Goal: Transaction & Acquisition: Book appointment/travel/reservation

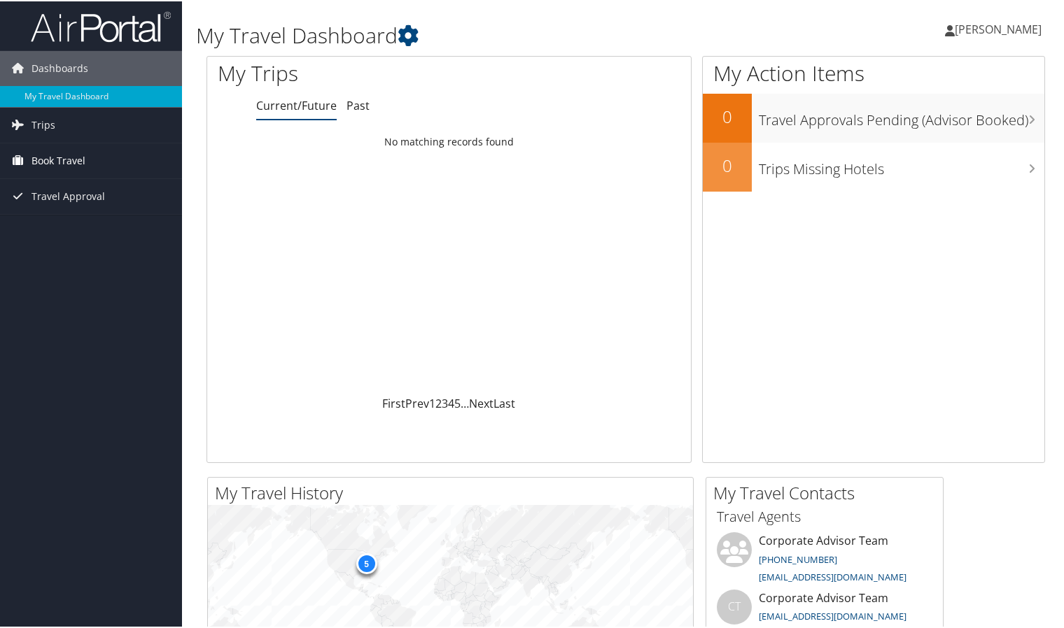
click at [79, 157] on span "Book Travel" at bounding box center [58, 159] width 54 height 35
click at [45, 126] on span "Trips" at bounding box center [43, 123] width 24 height 35
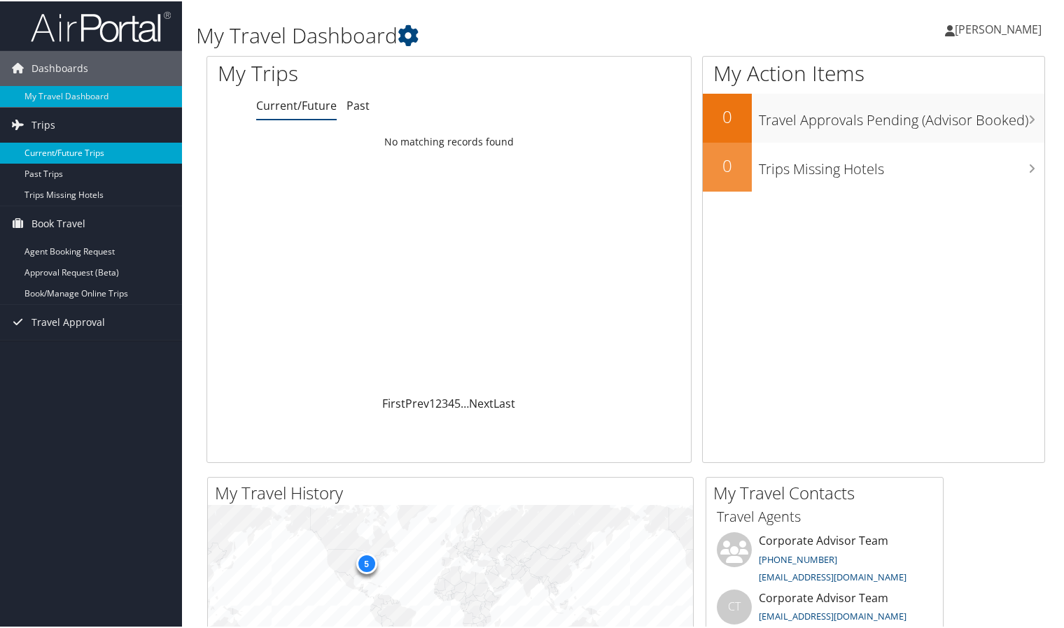
click at [83, 157] on link "Current/Future Trips" at bounding box center [91, 151] width 182 height 21
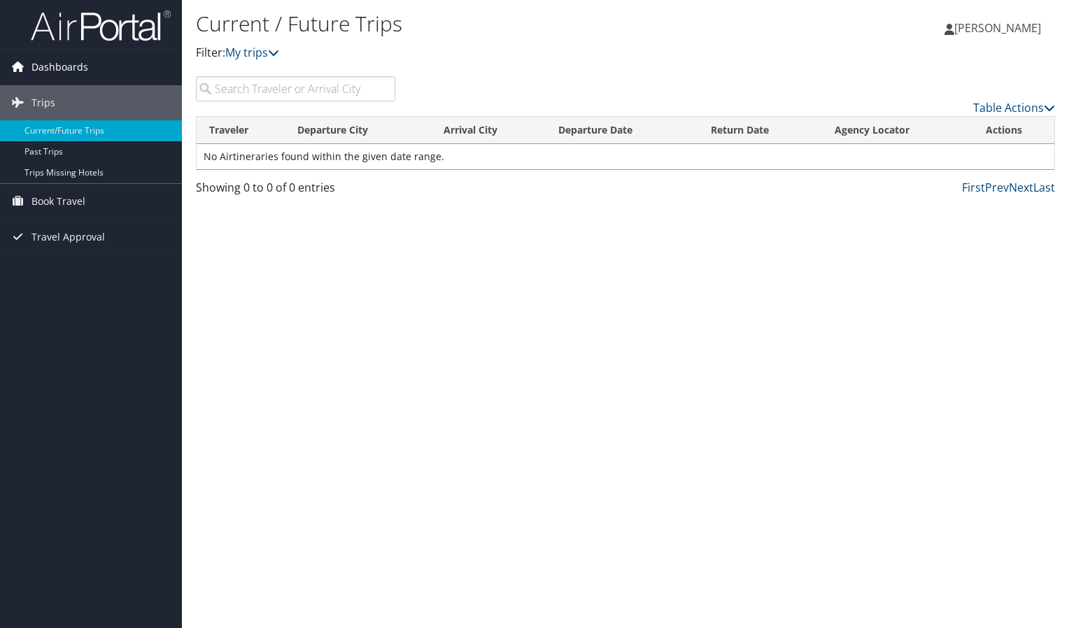
click at [62, 67] on span "Dashboards" at bounding box center [59, 67] width 57 height 35
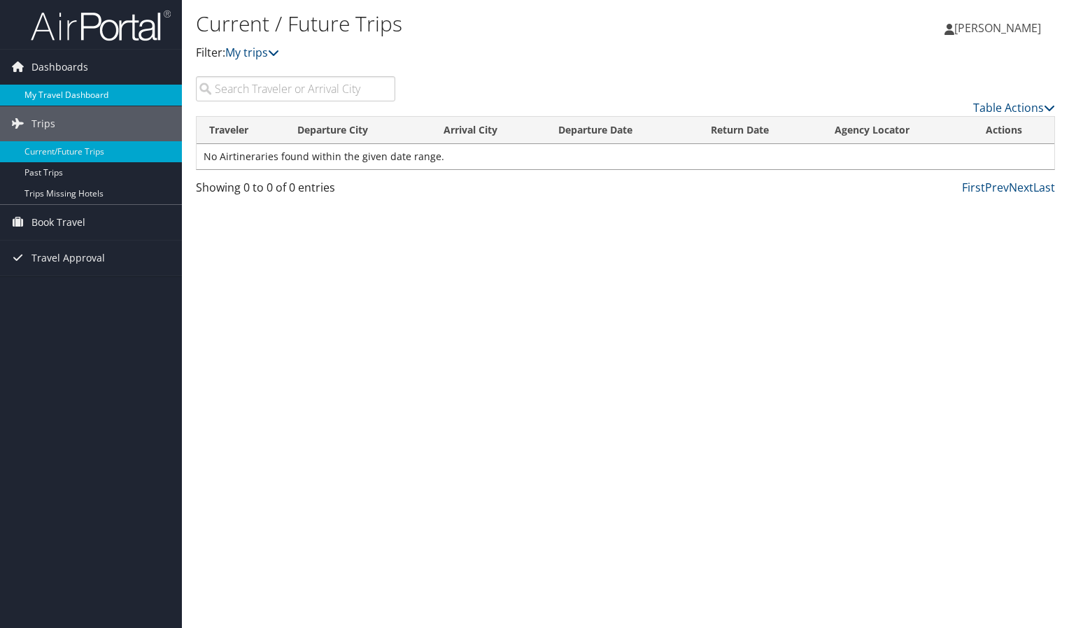
click at [72, 92] on link "My Travel Dashboard" at bounding box center [91, 95] width 182 height 21
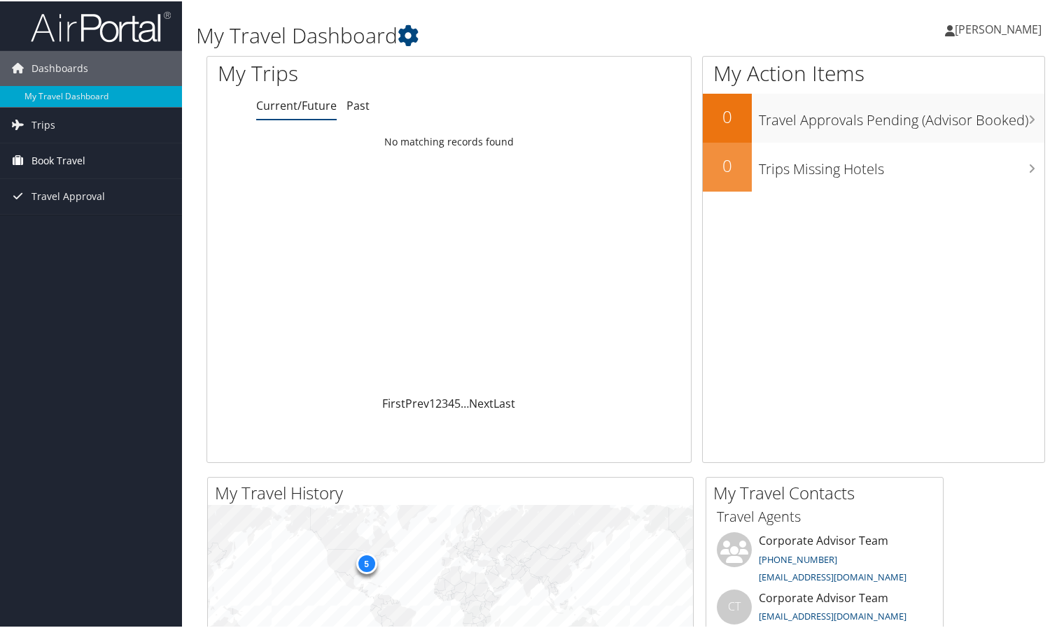
click at [35, 163] on span "Book Travel" at bounding box center [58, 159] width 54 height 35
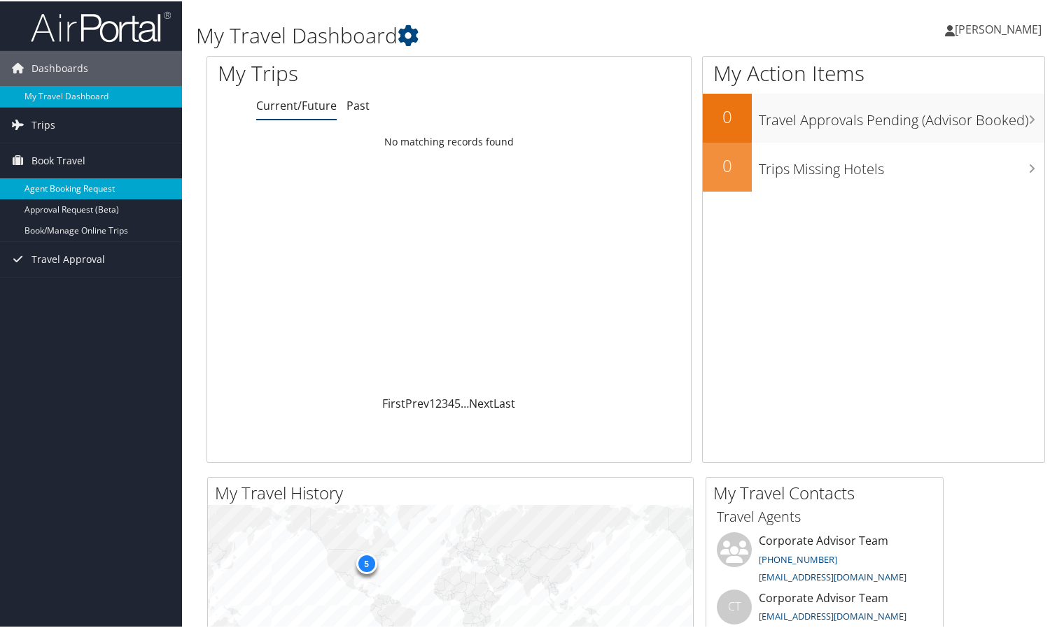
click at [74, 187] on link "Agent Booking Request" at bounding box center [91, 187] width 182 height 21
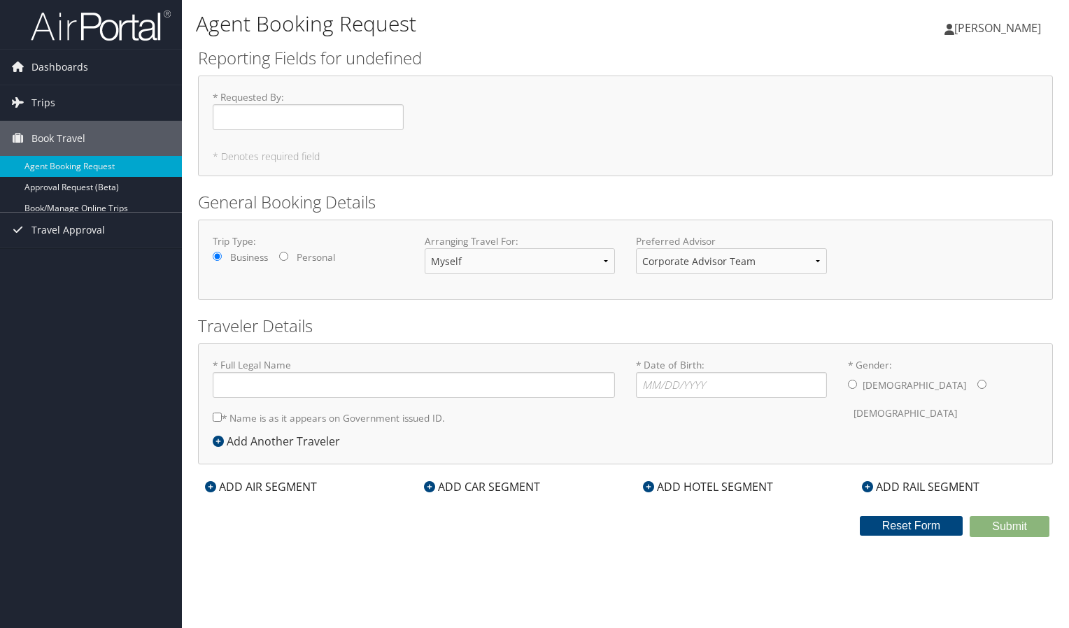
type input "[PERSON_NAME]"
click at [284, 256] on input "Personal" at bounding box center [283, 256] width 9 height 9
radio input "true"
click at [711, 386] on input "* Date of Birth: Invalid Date" at bounding box center [731, 385] width 191 height 26
type input "[DATE]"
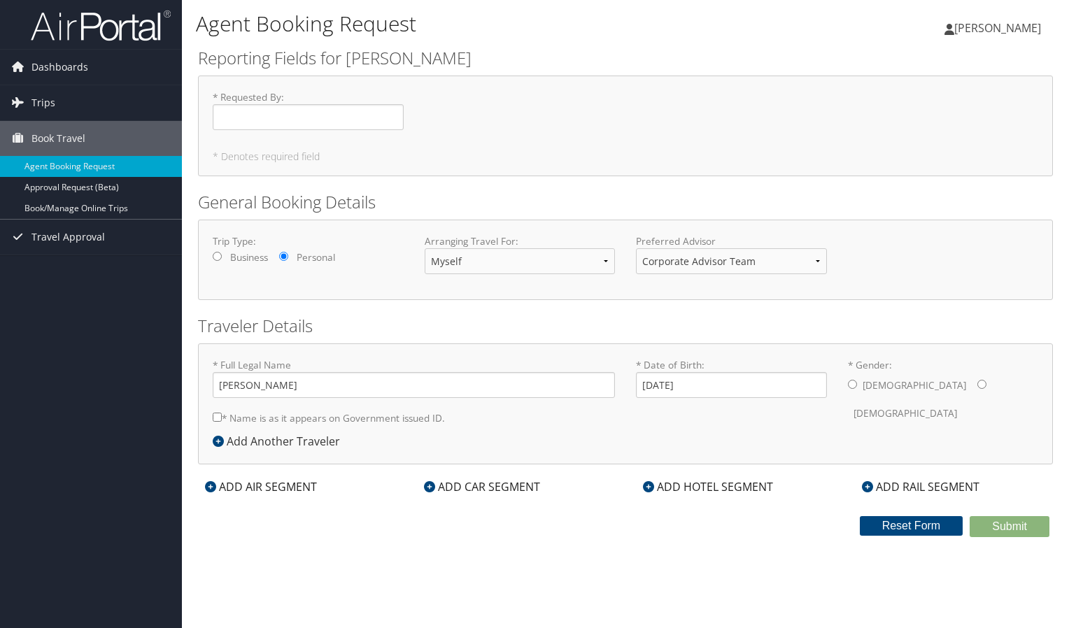
click at [977, 383] on input "* Gender: [DEMOGRAPHIC_DATA] [DEMOGRAPHIC_DATA]" at bounding box center [981, 384] width 9 height 9
radio input "true"
click at [221, 443] on icon at bounding box center [218, 441] width 11 height 11
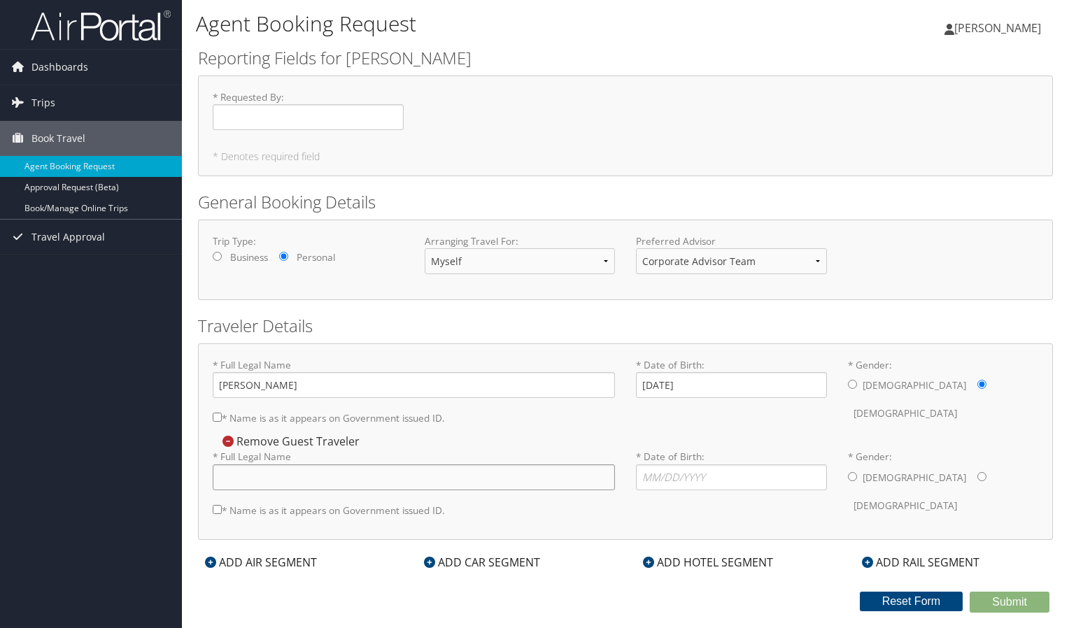
click at [262, 475] on input "* Full Legal Name" at bounding box center [414, 478] width 402 height 26
type input "[PERSON_NAME]"
click at [665, 477] on input "* Date of Birth: Invalid Date" at bounding box center [731, 478] width 191 height 26
type input "[DATE]"
click at [856, 477] on div "[DEMOGRAPHIC_DATA] [DEMOGRAPHIC_DATA]" at bounding box center [943, 492] width 191 height 55
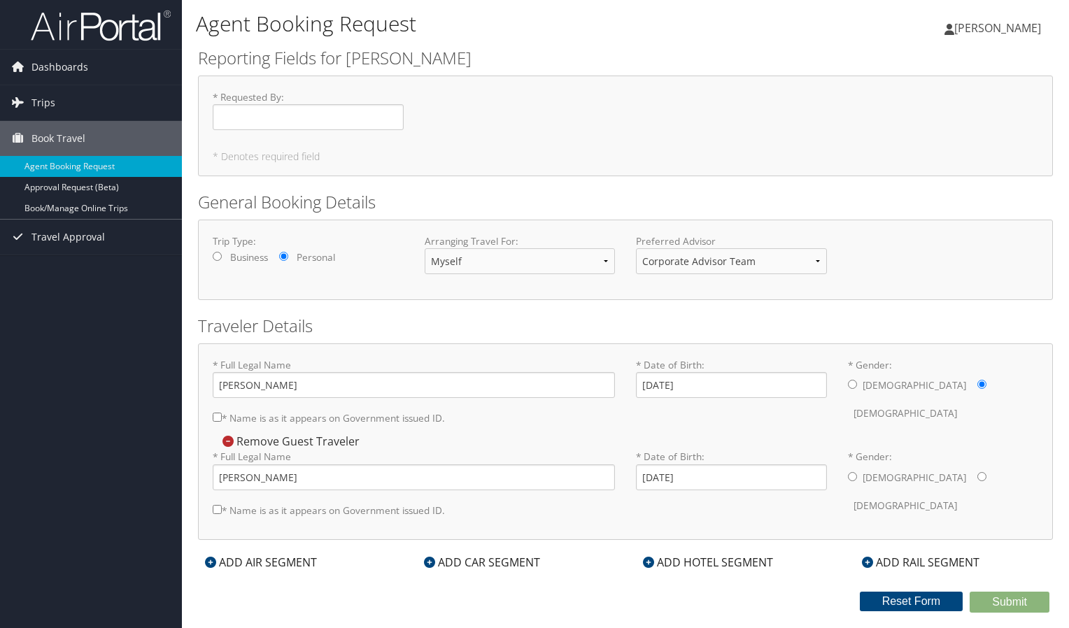
click at [854, 474] on input "* Gender: [DEMOGRAPHIC_DATA] [DEMOGRAPHIC_DATA]" at bounding box center [852, 476] width 9 height 9
radio input "true"
click at [361, 119] on input "* Requested By : Required" at bounding box center [308, 117] width 191 height 26
type input "[PERSON_NAME]"
click at [214, 558] on icon at bounding box center [210, 562] width 11 height 11
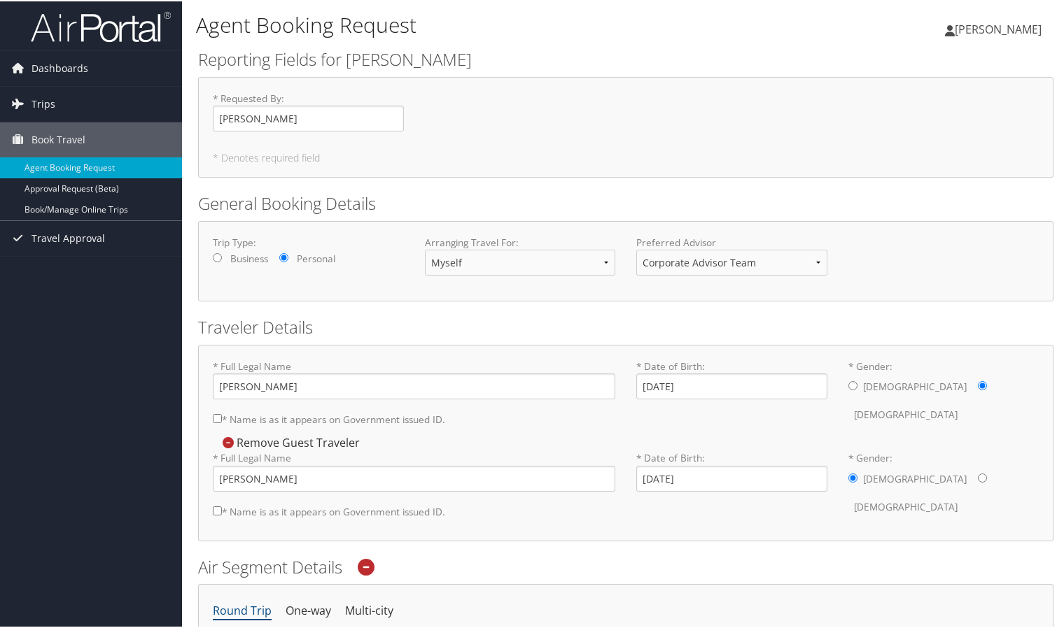
click at [214, 558] on h2 "Air Segment Details" at bounding box center [625, 566] width 855 height 24
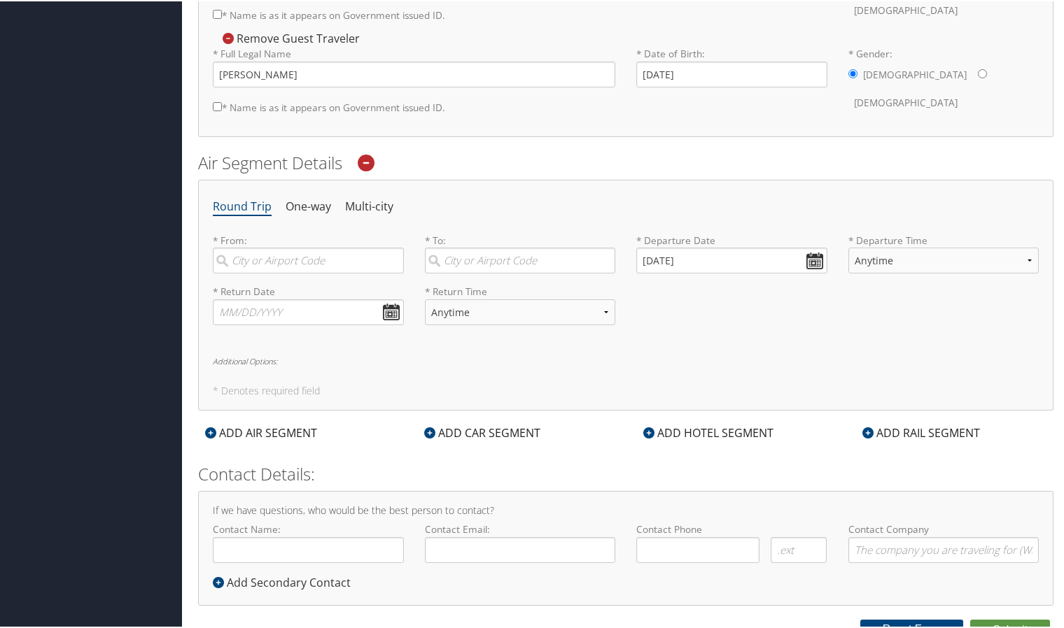
scroll to position [405, 0]
click at [369, 253] on input "search" at bounding box center [308, 259] width 191 height 26
type input "cvg"
click at [327, 291] on div "[GEOGRAPHIC_DATA] (CVG OH)" at bounding box center [310, 287] width 172 height 18
click at [327, 271] on input "cvg" at bounding box center [308, 259] width 191 height 26
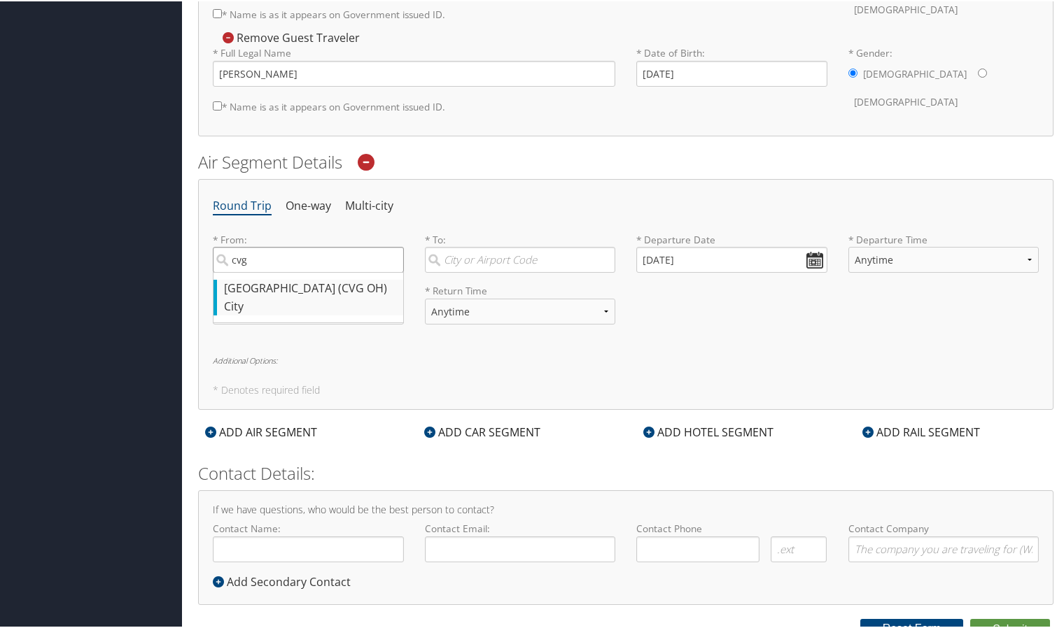
type input "[GEOGRAPHIC_DATA] (CVG OH)"
click at [466, 256] on input "search" at bounding box center [520, 259] width 191 height 26
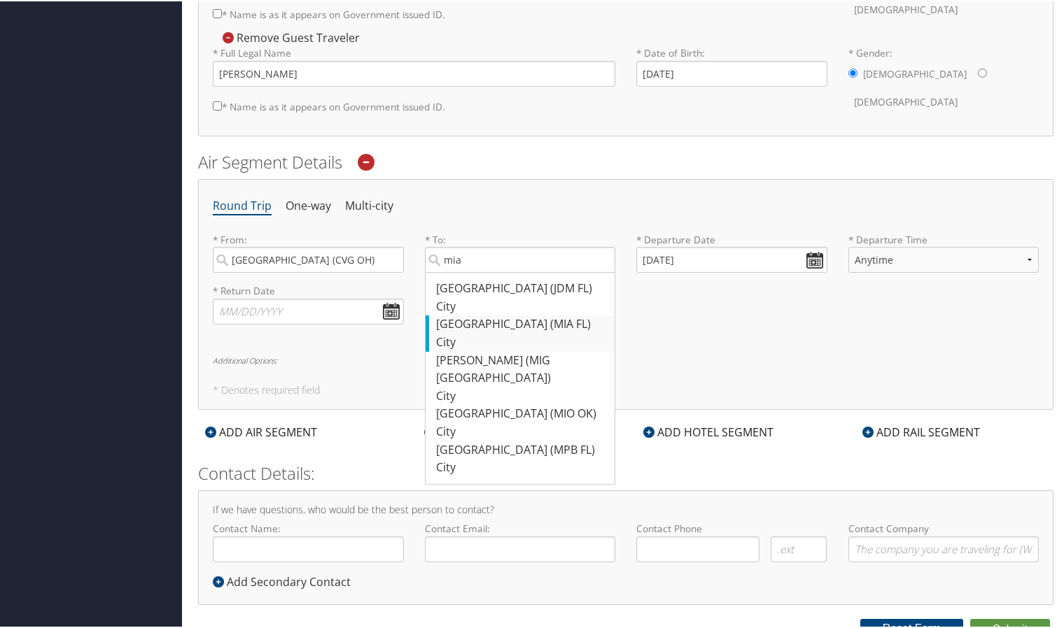
click at [505, 320] on div "[GEOGRAPHIC_DATA] (MIA FL)" at bounding box center [522, 323] width 172 height 18
click at [505, 271] on input "mia" at bounding box center [520, 259] width 191 height 26
type input "[GEOGRAPHIC_DATA] (MIA FL)"
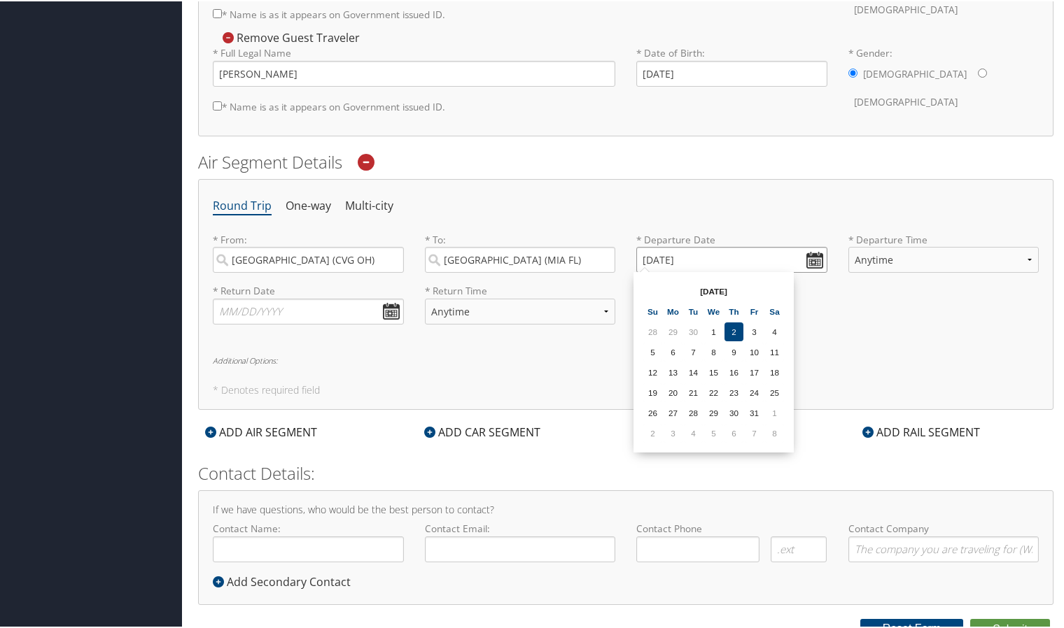
click at [816, 252] on input "[DATE]" at bounding box center [731, 259] width 191 height 26
click at [750, 286] on th "[DATE]" at bounding box center [713, 290] width 100 height 19
click at [740, 252] on input "[DATE]" at bounding box center [731, 259] width 191 height 26
drag, startPoint x: 739, startPoint y: 252, endPoint x: 556, endPoint y: 275, distance: 184.1
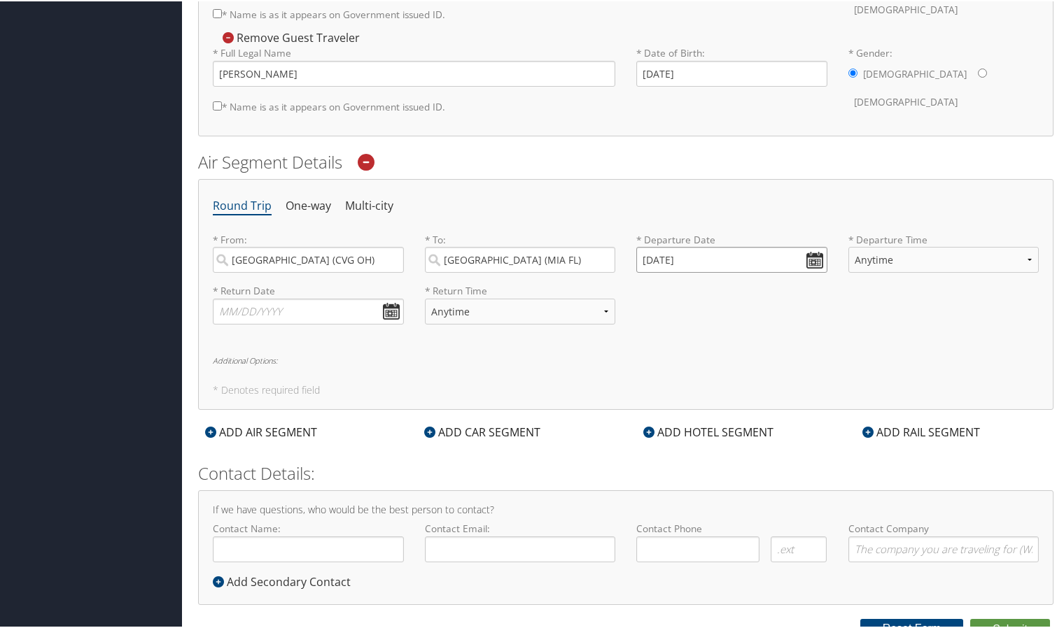
click at [556, 275] on div "* From: [GEOGRAPHIC_DATA] (CVG [GEOGRAPHIC_DATA]) Required * To: [GEOGRAPHIC_DA…" at bounding box center [625, 257] width 847 height 51
click at [805, 263] on input "Invalid date" at bounding box center [731, 259] width 191 height 26
click at [775, 438] on td "8" at bounding box center [774, 432] width 19 height 19
click at [810, 255] on input "[DATE]" at bounding box center [731, 259] width 191 height 26
click at [726, 250] on input "[DATE]" at bounding box center [731, 259] width 191 height 26
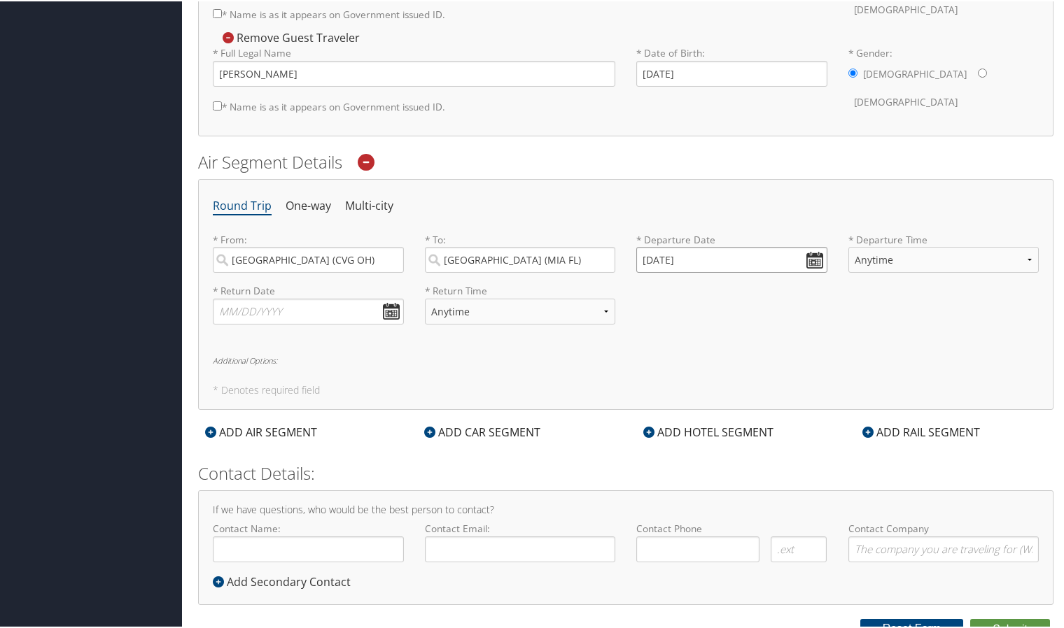
click at [807, 255] on input "[DATE]" at bounding box center [731, 259] width 191 height 26
click at [650, 257] on input "[DATE]" at bounding box center [731, 259] width 191 height 26
click at [701, 248] on input "01/08/0202" at bounding box center [731, 259] width 191 height 26
click at [772, 250] on input "01/08/202202" at bounding box center [731, 259] width 191 height 26
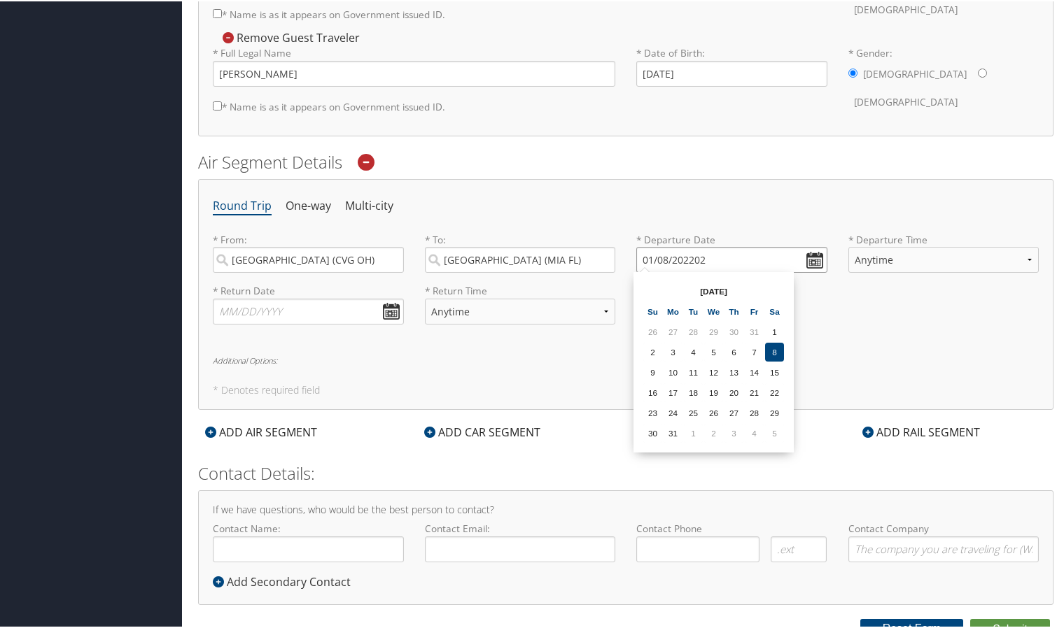
click at [772, 250] on input "01/08/202202" at bounding box center [731, 259] width 191 height 26
click at [772, 250] on input "[DATE]" at bounding box center [731, 259] width 191 height 26
click at [651, 252] on input "[DATE]" at bounding box center [731, 259] width 191 height 26
click at [807, 261] on input "Invalid date" at bounding box center [731, 259] width 191 height 26
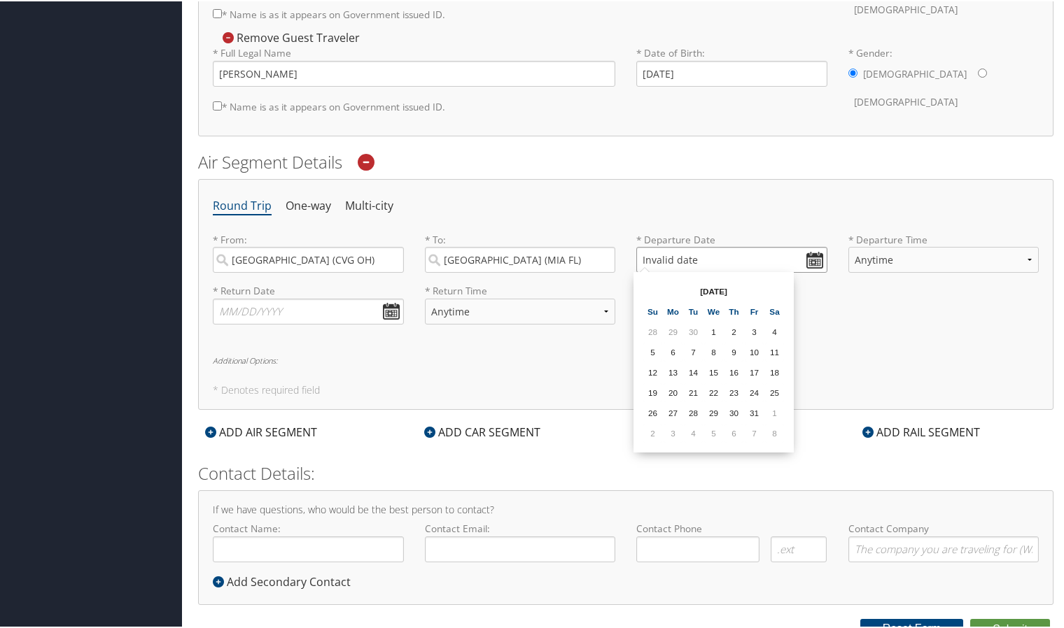
type input "Invalid date"
click at [582, 367] on div "Round Trip One-way Multi-city * From: [GEOGRAPHIC_DATA] (CVG [GEOGRAPHIC_DATA])…" at bounding box center [625, 293] width 855 height 230
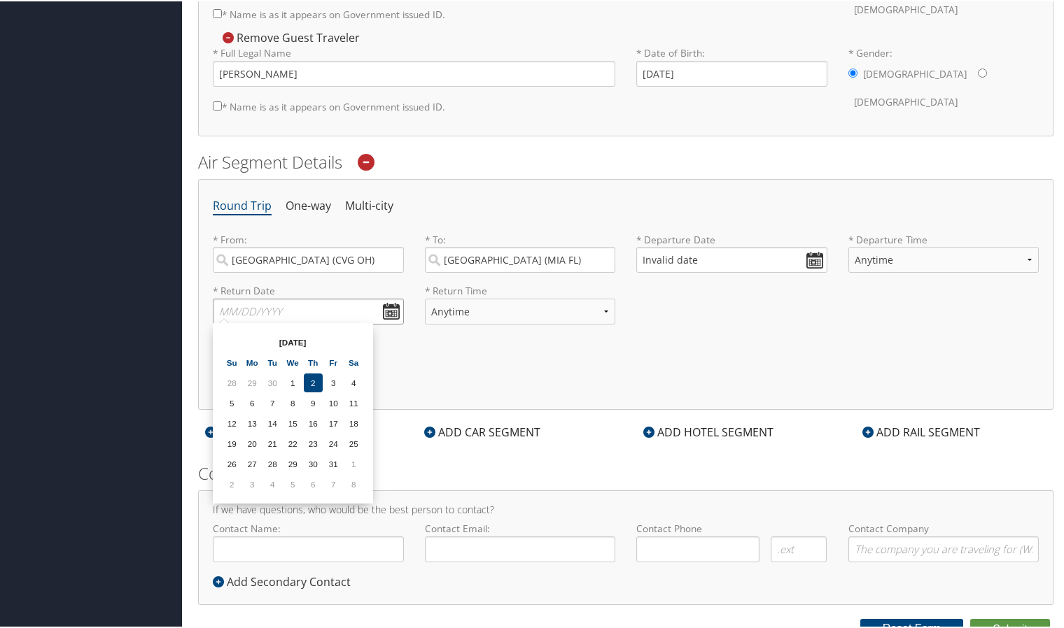
click at [396, 311] on input "text" at bounding box center [308, 310] width 191 height 26
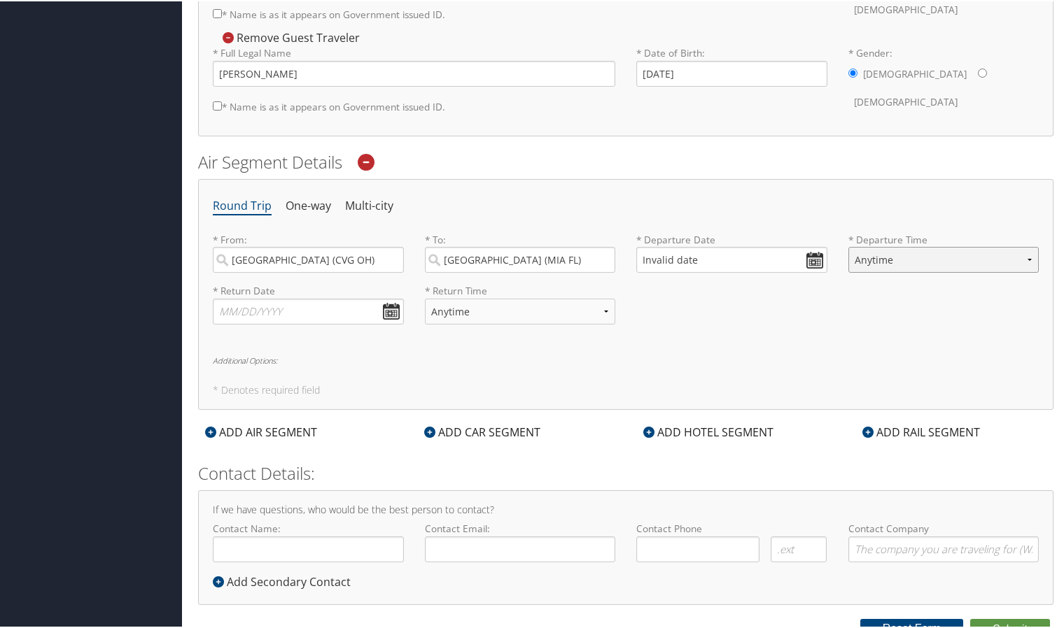
click at [931, 253] on select "Anytime Early Morning (5AM-7AM) Morning (7AM-12PM) Afternoon (12PM-5PM) Evening…" at bounding box center [943, 259] width 191 height 26
click at [732, 346] on div "Round Trip One-way Multi-city * From: [GEOGRAPHIC_DATA] (CVG [GEOGRAPHIC_DATA])…" at bounding box center [625, 293] width 855 height 230
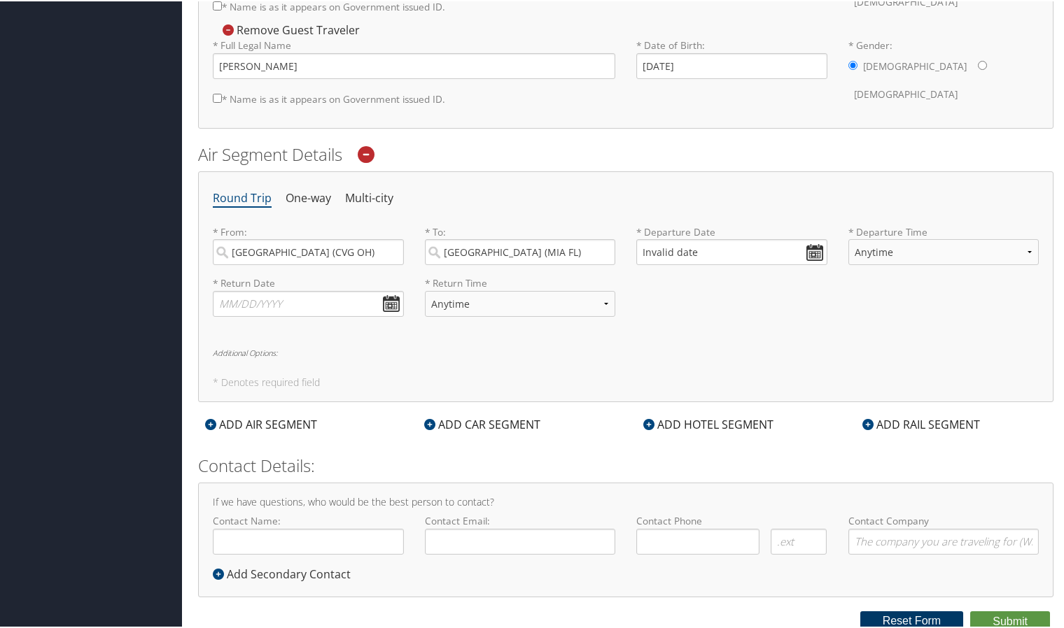
click at [886, 620] on button "Reset Form" at bounding box center [912, 620] width 104 height 20
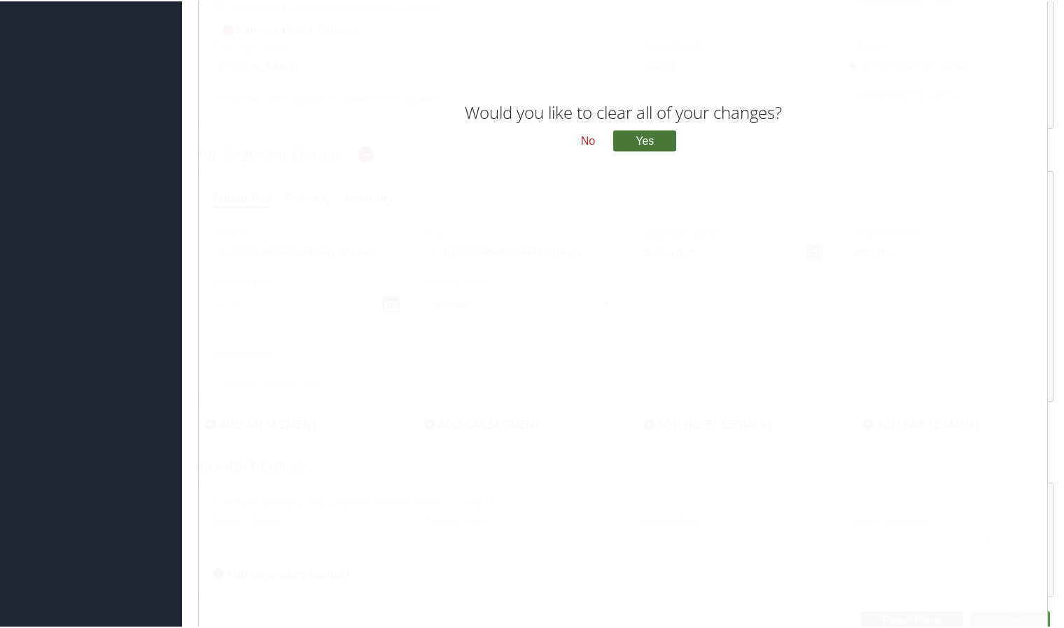
click at [656, 139] on button "Yes" at bounding box center [644, 139] width 63 height 21
